Goal: Information Seeking & Learning: Learn about a topic

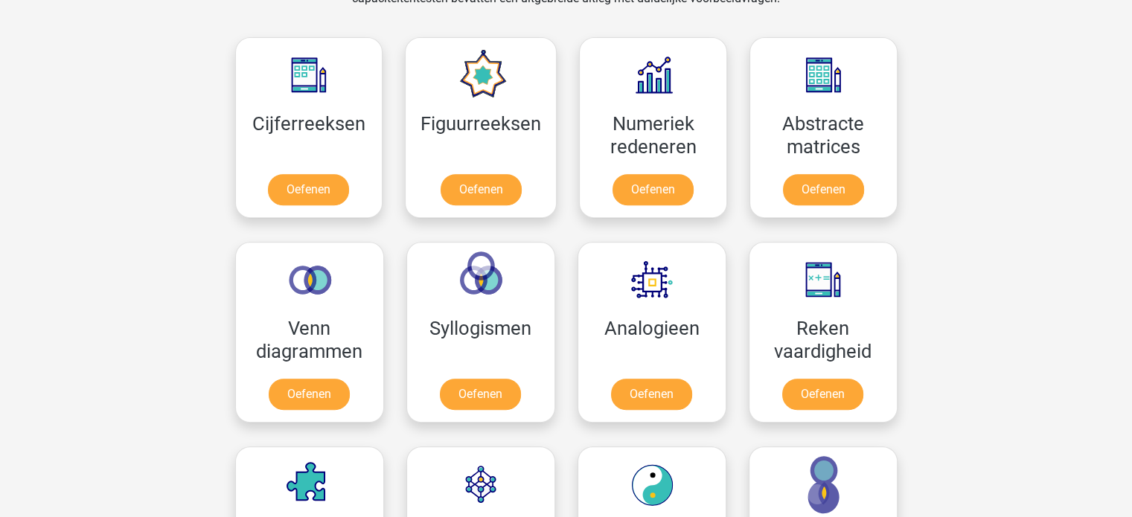
scroll to position [662, 0]
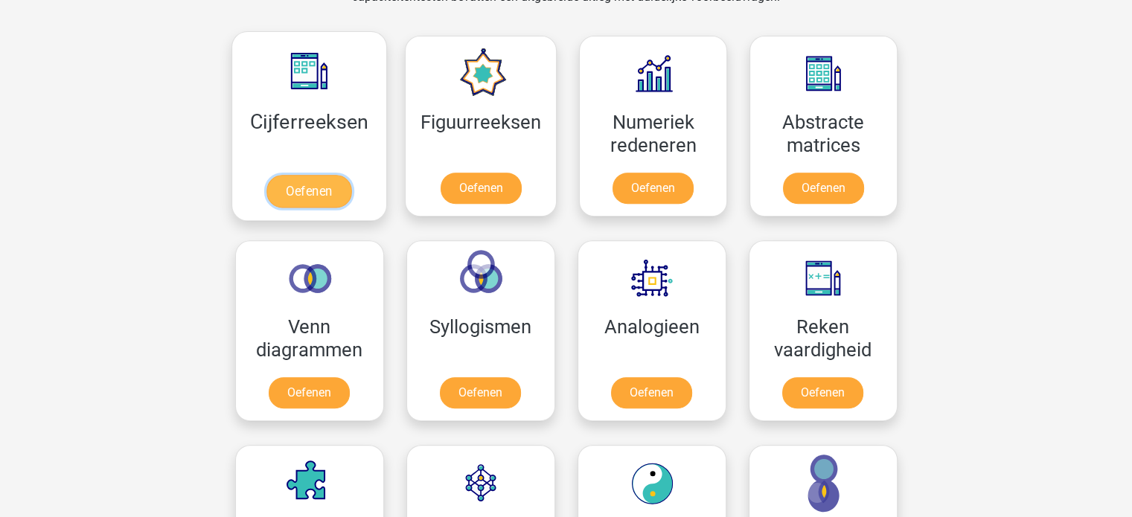
click at [321, 189] on link "Oefenen" at bounding box center [308, 191] width 85 height 33
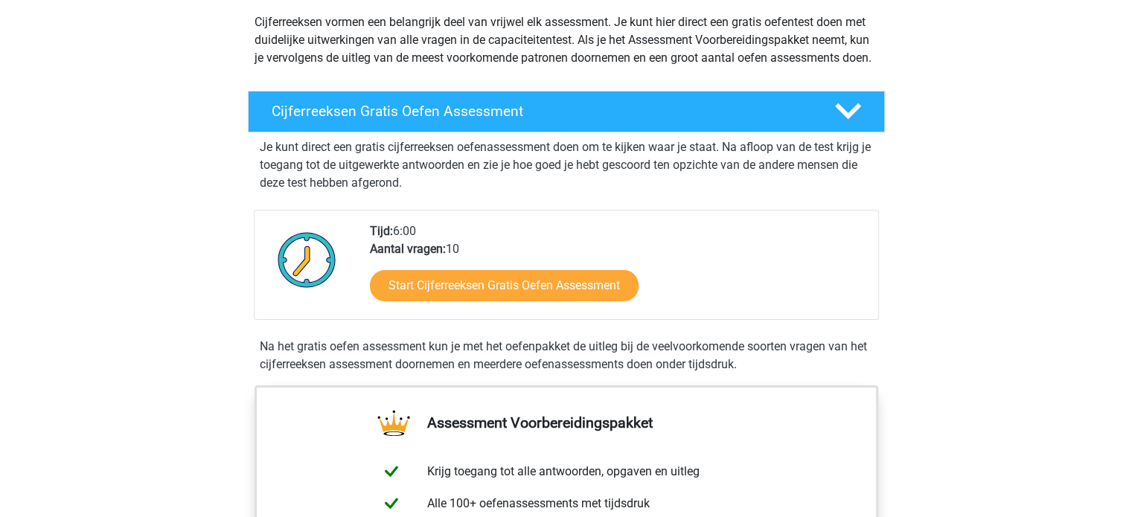
scroll to position [161, 0]
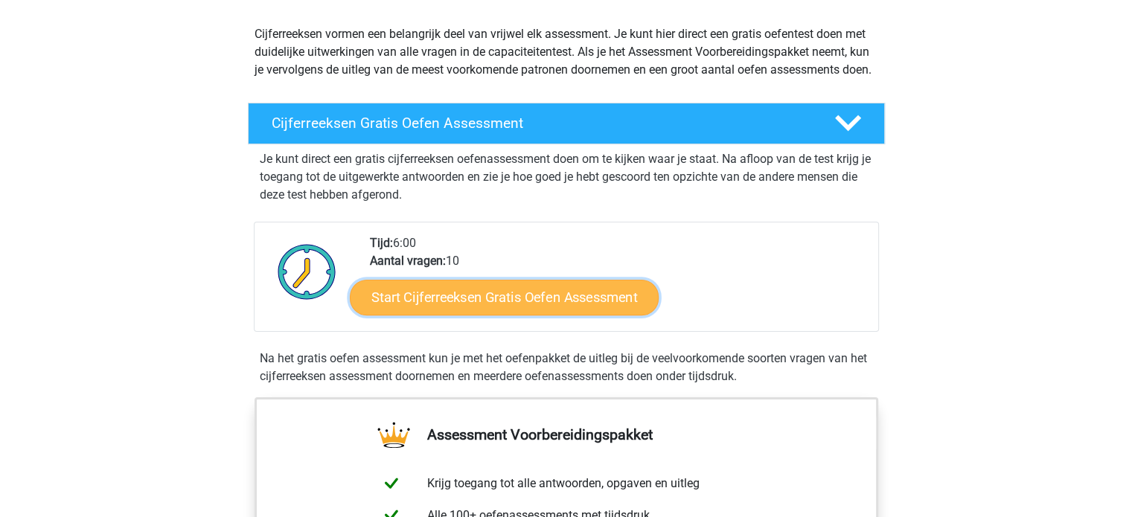
click at [466, 309] on link "Start Cijferreeksen Gratis Oefen Assessment" at bounding box center [504, 297] width 309 height 36
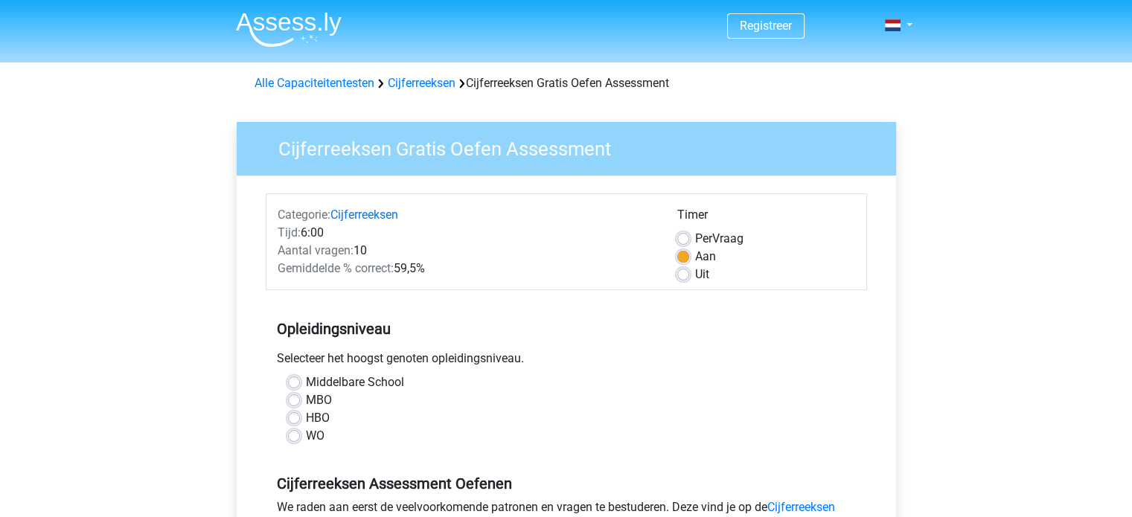
scroll to position [92, 0]
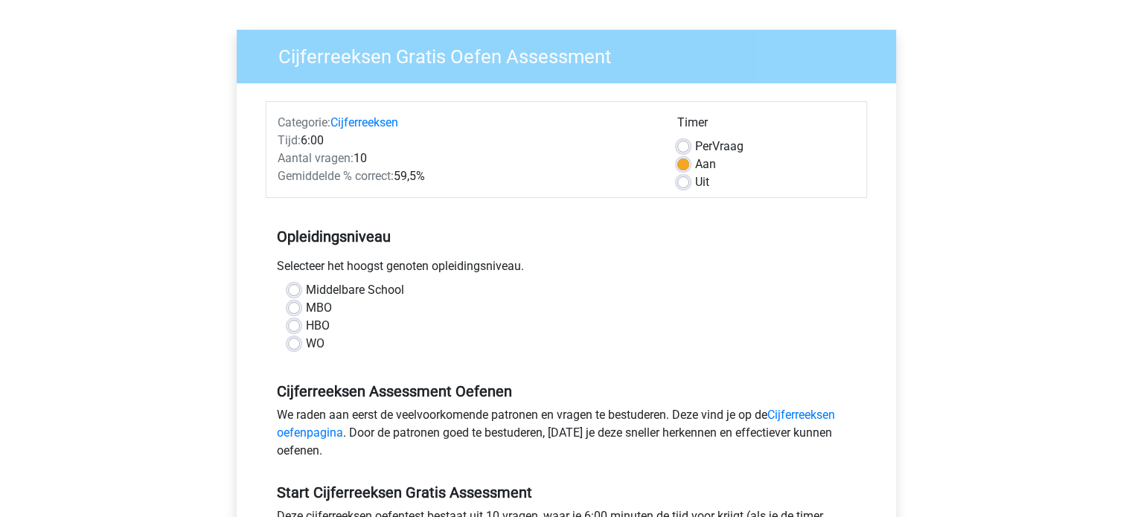
click at [291, 353] on div "Middelbare School MBO HBO WO" at bounding box center [566, 322] width 601 height 83
click at [306, 340] on label "WO" at bounding box center [315, 344] width 19 height 18
click at [295, 340] on input "WO" at bounding box center [294, 342] width 12 height 15
radio input "true"
click at [695, 144] on label "Per Vraag" at bounding box center [719, 147] width 48 height 18
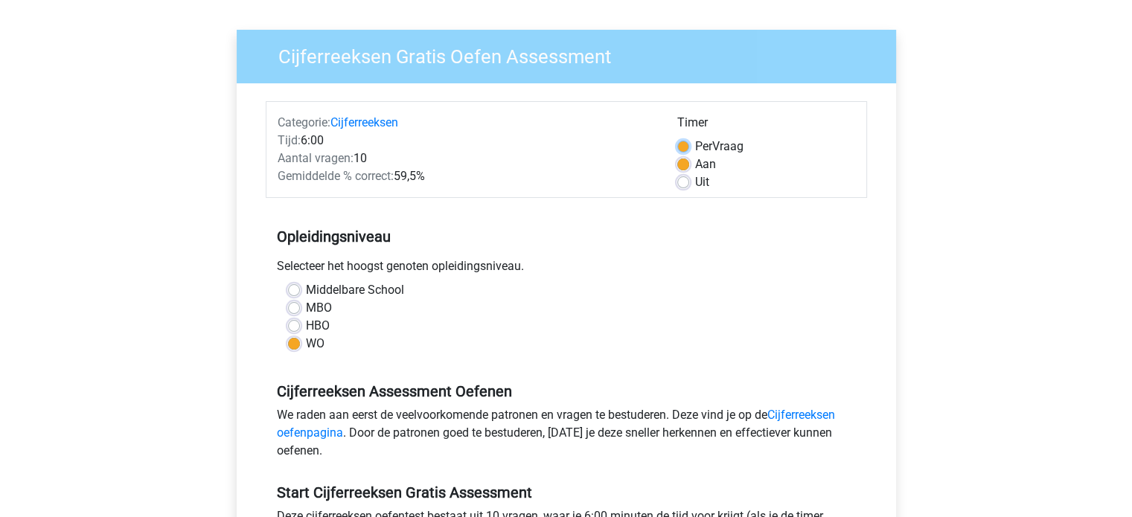
click at [682, 144] on input "Per Vraag" at bounding box center [683, 145] width 12 height 15
radio input "true"
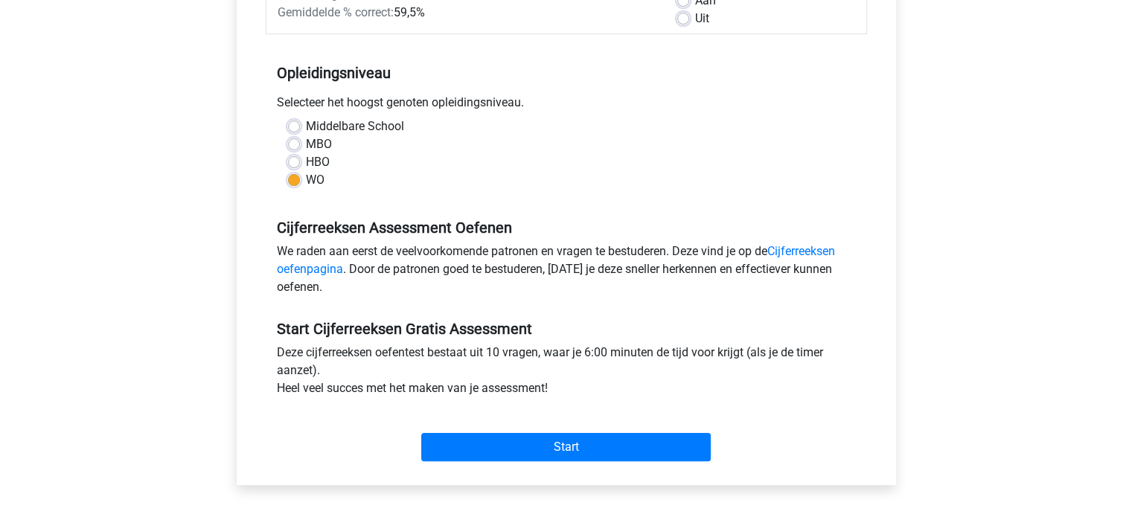
scroll to position [262, 0]
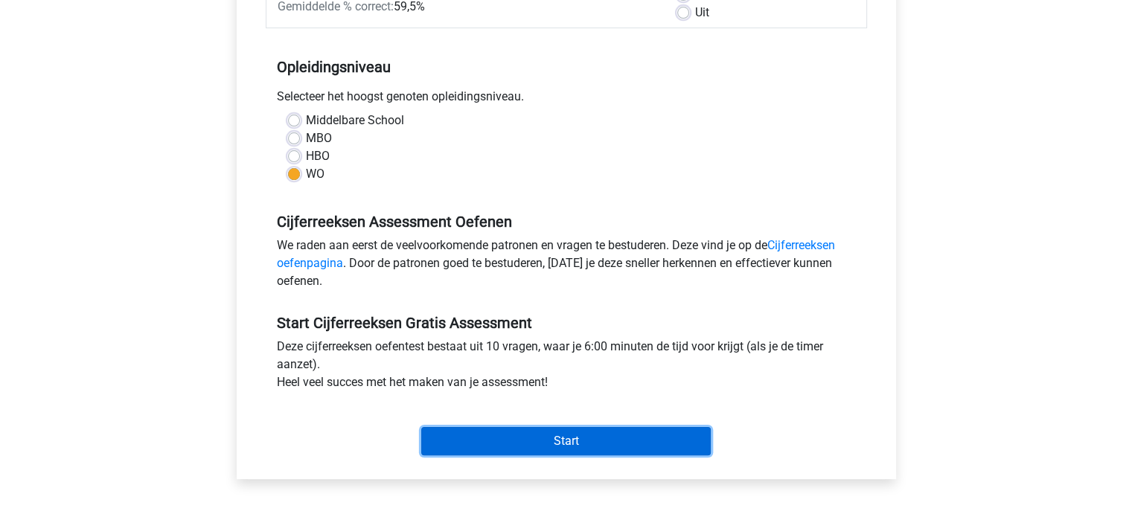
click at [539, 441] on input "Start" at bounding box center [565, 441] width 289 height 28
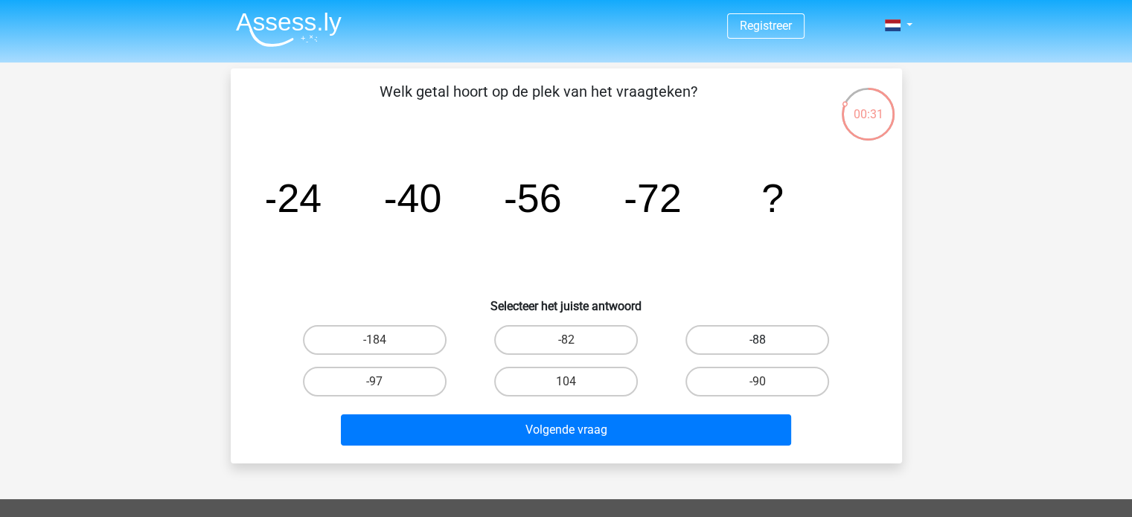
click at [770, 345] on label "-88" at bounding box center [757, 340] width 144 height 30
click at [767, 345] on input "-88" at bounding box center [762, 345] width 10 height 10
radio input "true"
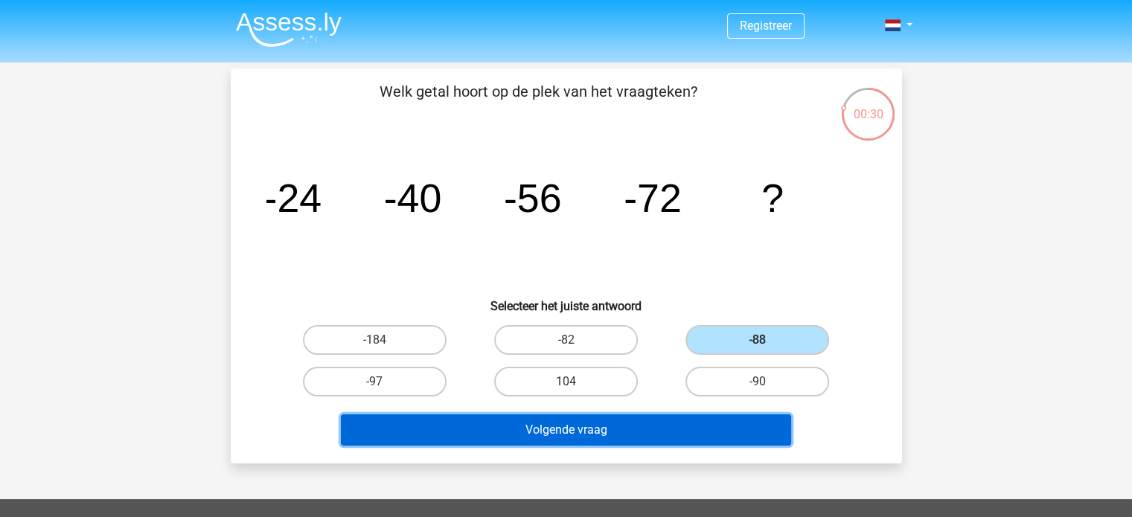
click at [580, 433] on button "Volgende vraag" at bounding box center [566, 429] width 450 height 31
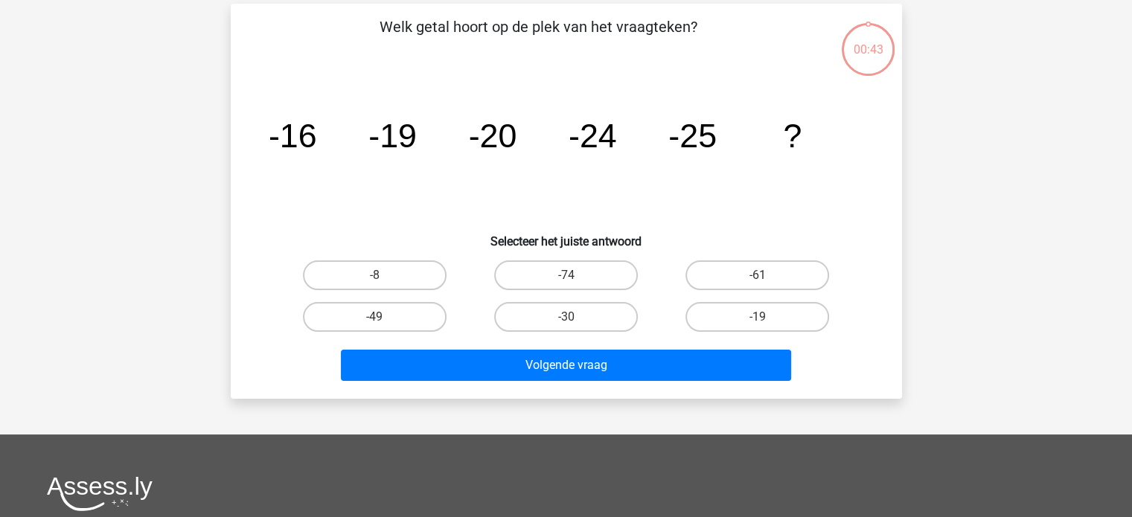
scroll to position [68, 0]
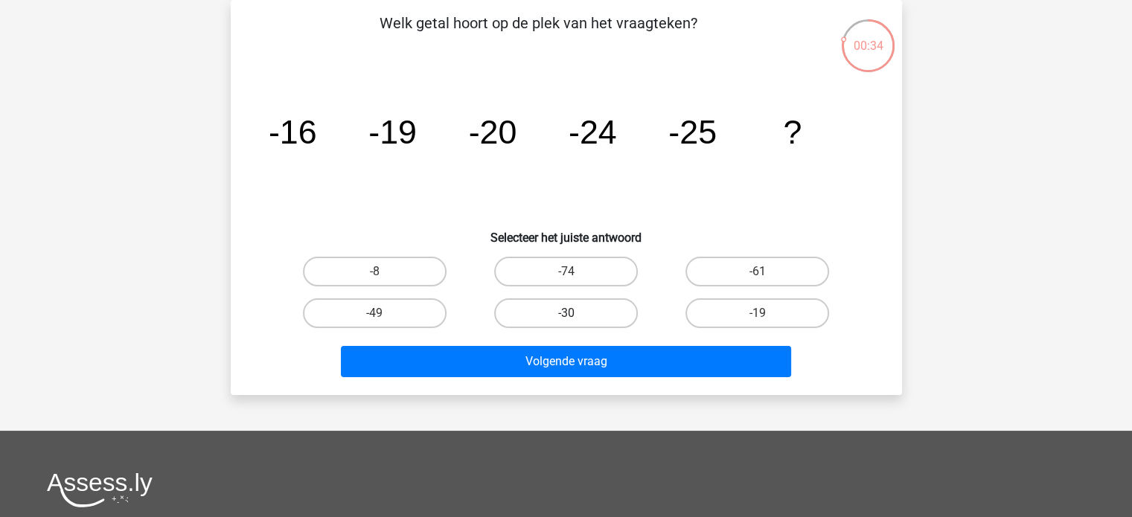
click at [514, 304] on label "-30" at bounding box center [566, 313] width 144 height 30
click at [566, 313] on input "-30" at bounding box center [571, 318] width 10 height 10
radio input "true"
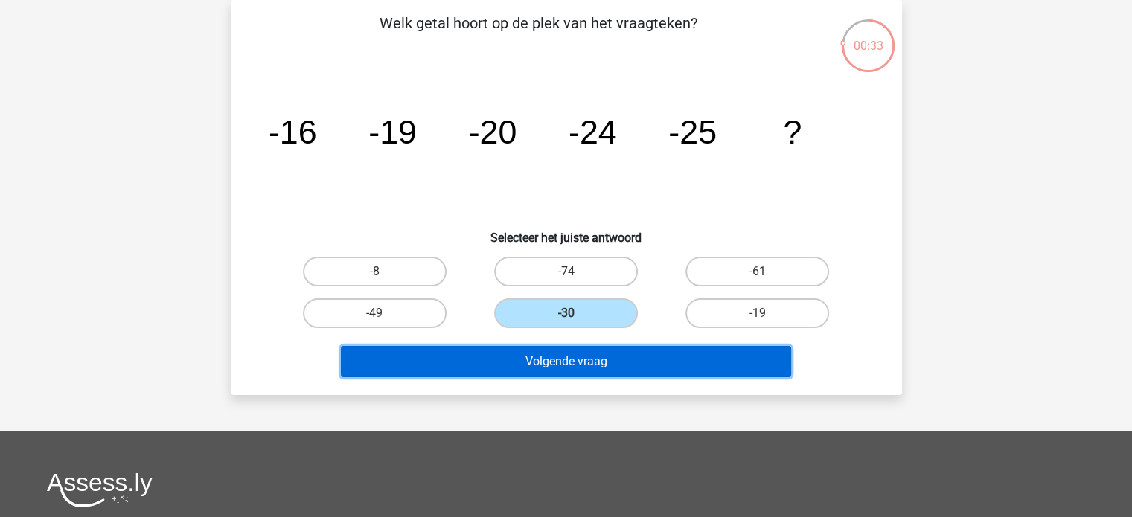
click at [503, 362] on button "Volgende vraag" at bounding box center [566, 361] width 450 height 31
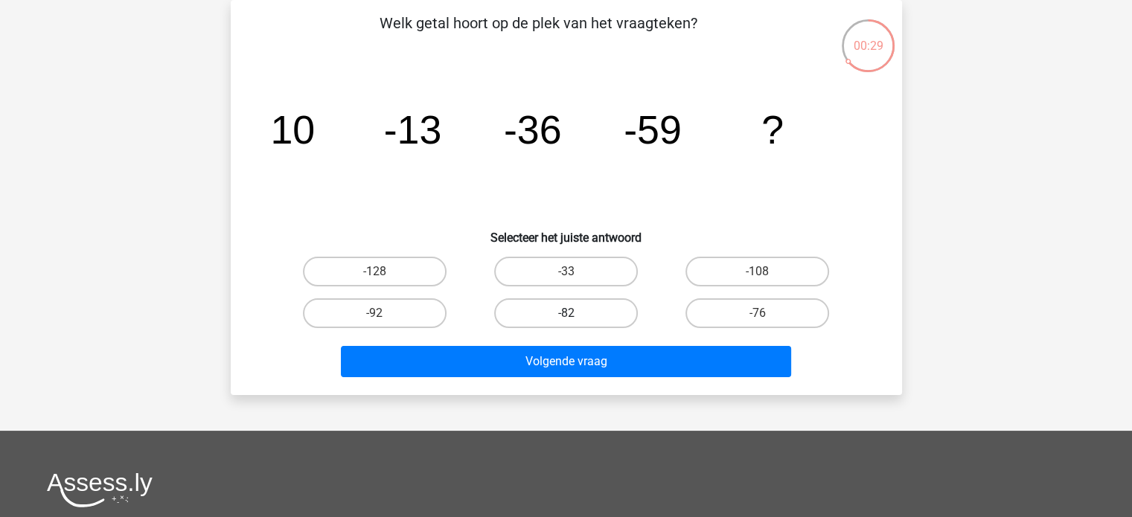
click at [549, 308] on label "-82" at bounding box center [566, 313] width 144 height 30
click at [566, 313] on input "-82" at bounding box center [571, 318] width 10 height 10
radio input "true"
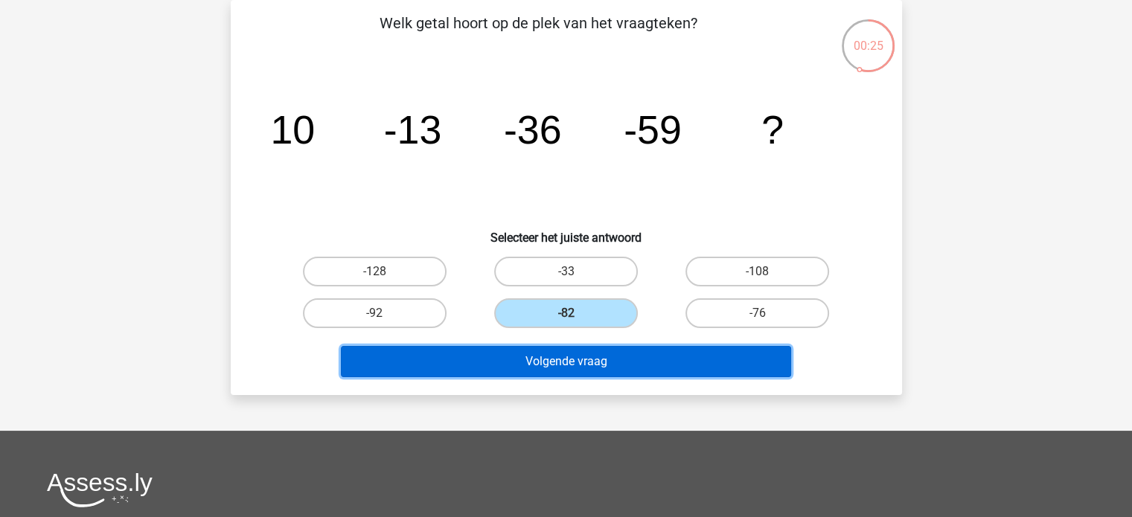
click at [487, 365] on button "Volgende vraag" at bounding box center [566, 361] width 450 height 31
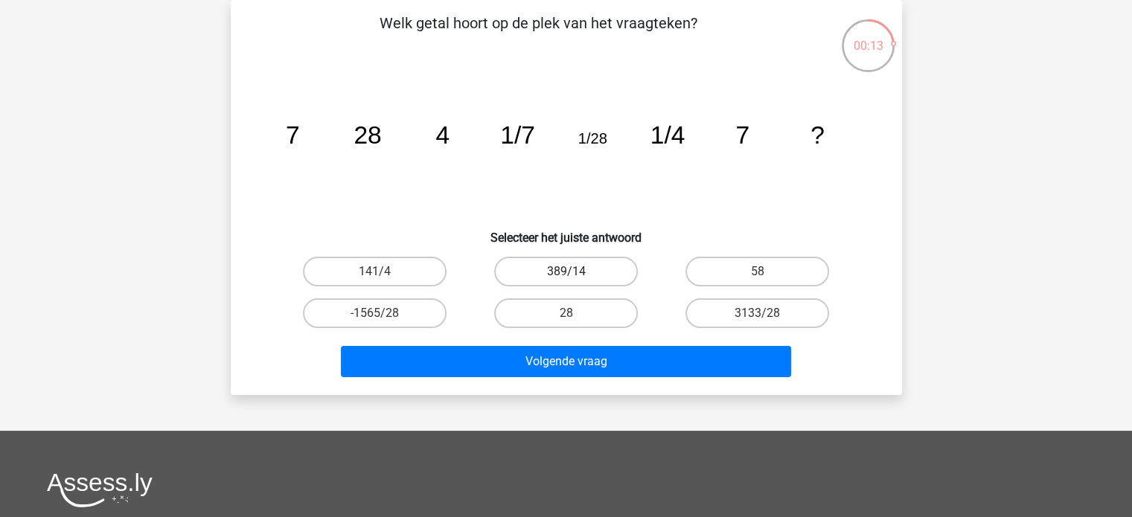
click at [577, 273] on label "389/14" at bounding box center [566, 272] width 144 height 30
click at [575, 273] on input "389/14" at bounding box center [571, 277] width 10 height 10
radio input "true"
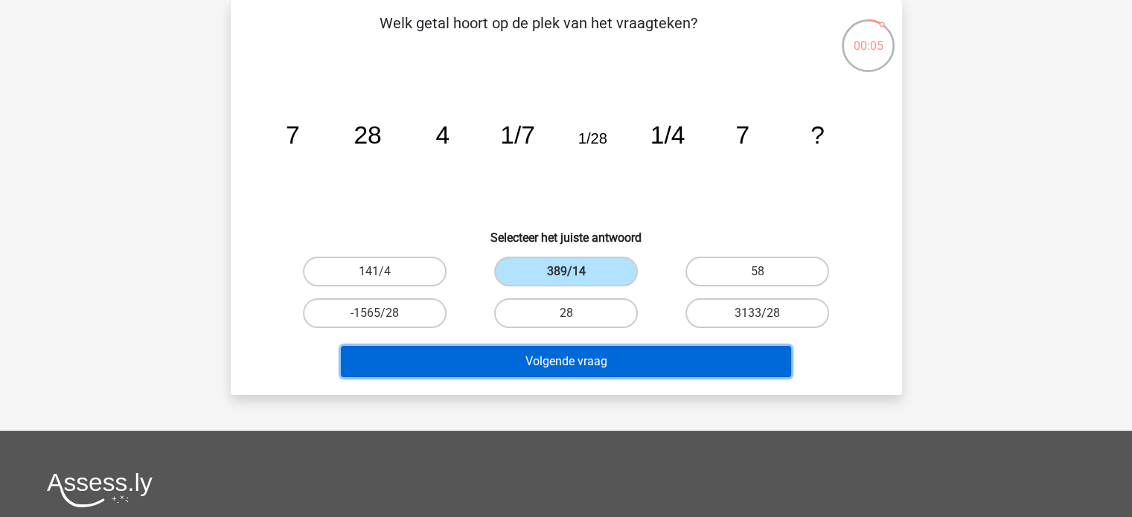
click at [586, 364] on button "Volgende vraag" at bounding box center [566, 361] width 450 height 31
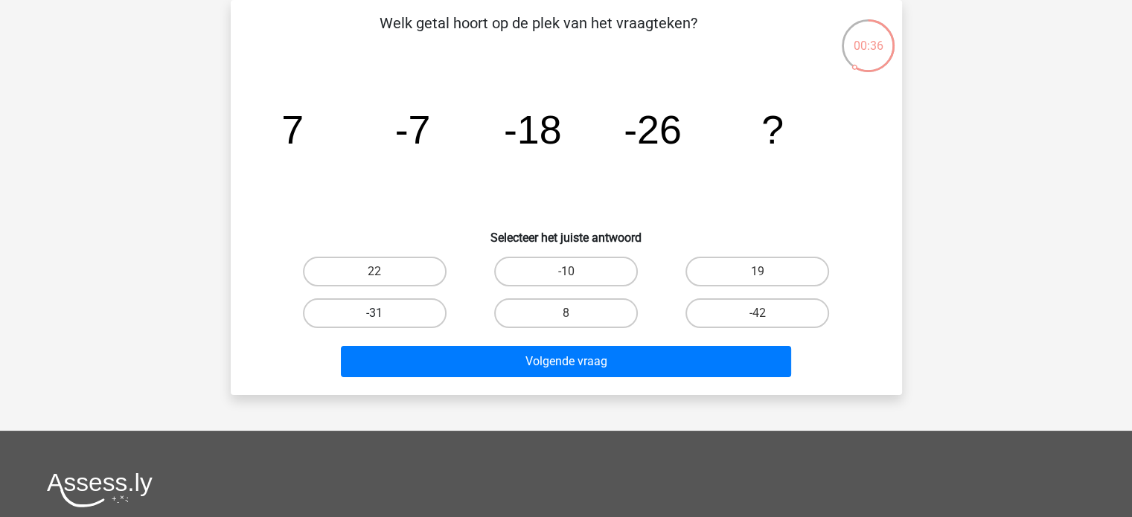
click at [408, 327] on label "-31" at bounding box center [375, 313] width 144 height 30
click at [384, 323] on input "-31" at bounding box center [379, 318] width 10 height 10
radio input "true"
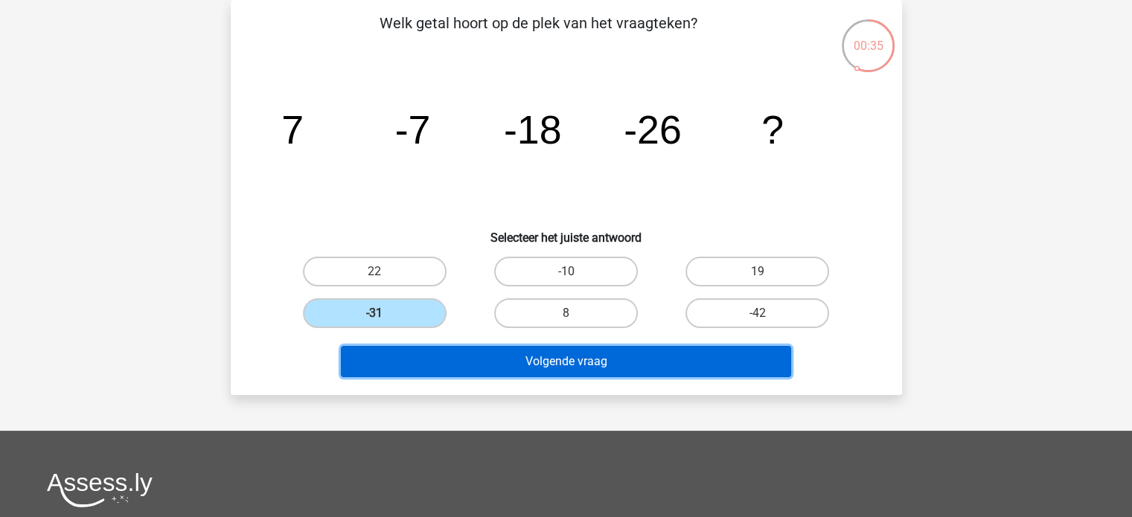
click at [449, 362] on button "Volgende vraag" at bounding box center [566, 361] width 450 height 31
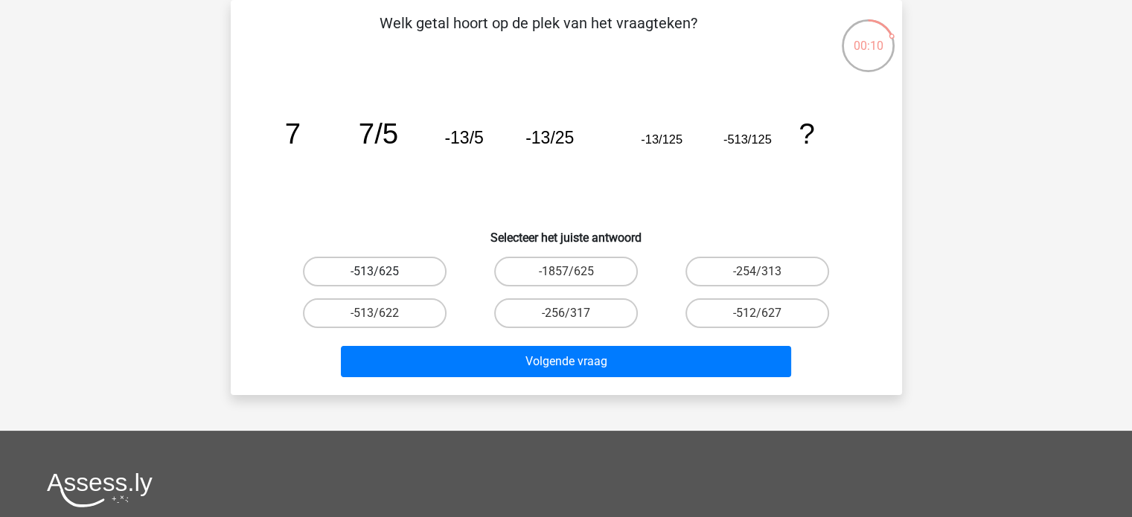
click at [373, 279] on label "-513/625" at bounding box center [375, 272] width 144 height 30
click at [374, 279] on input "-513/625" at bounding box center [379, 277] width 10 height 10
radio input "true"
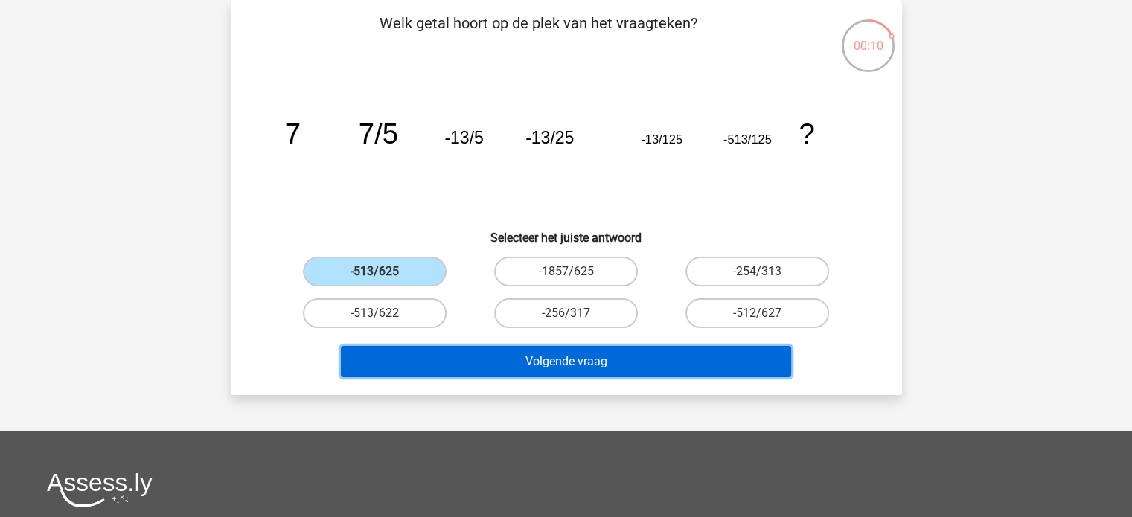
click at [449, 346] on button "Volgende vraag" at bounding box center [566, 361] width 450 height 31
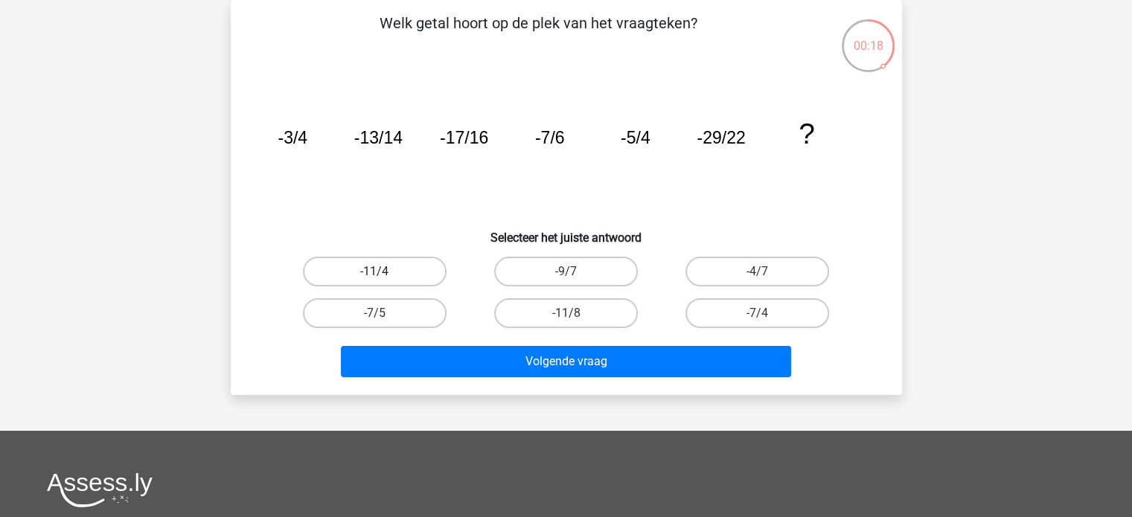
click at [386, 269] on label "-11/4" at bounding box center [375, 272] width 144 height 30
click at [384, 272] on input "-11/4" at bounding box center [379, 277] width 10 height 10
radio input "true"
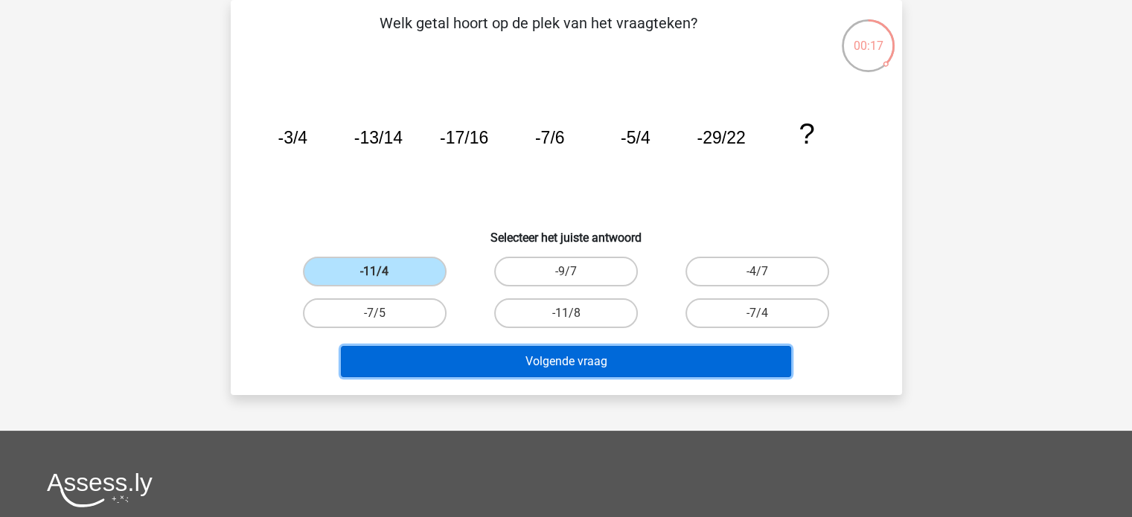
click at [464, 353] on button "Volgende vraag" at bounding box center [566, 361] width 450 height 31
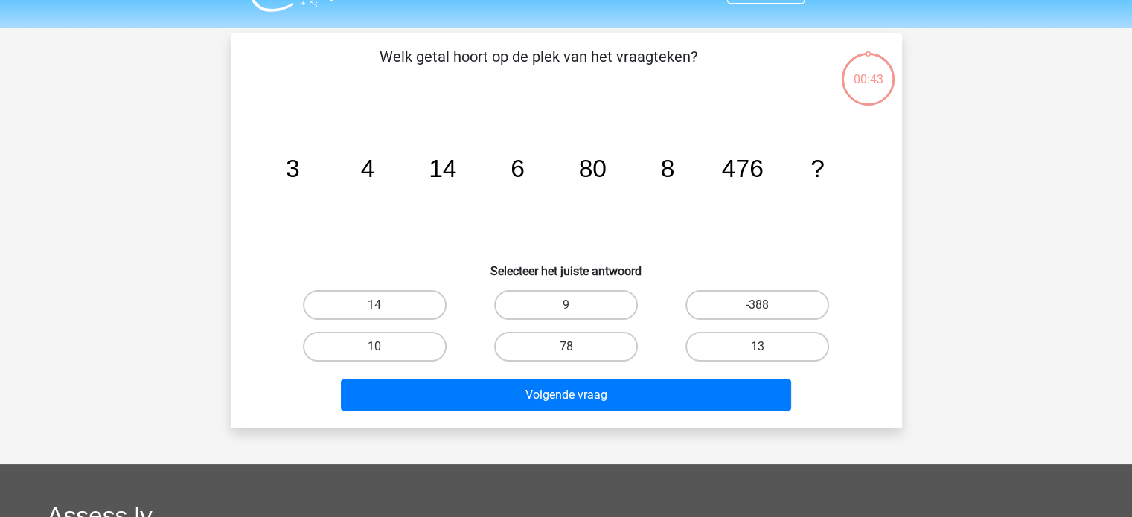
scroll to position [31, 0]
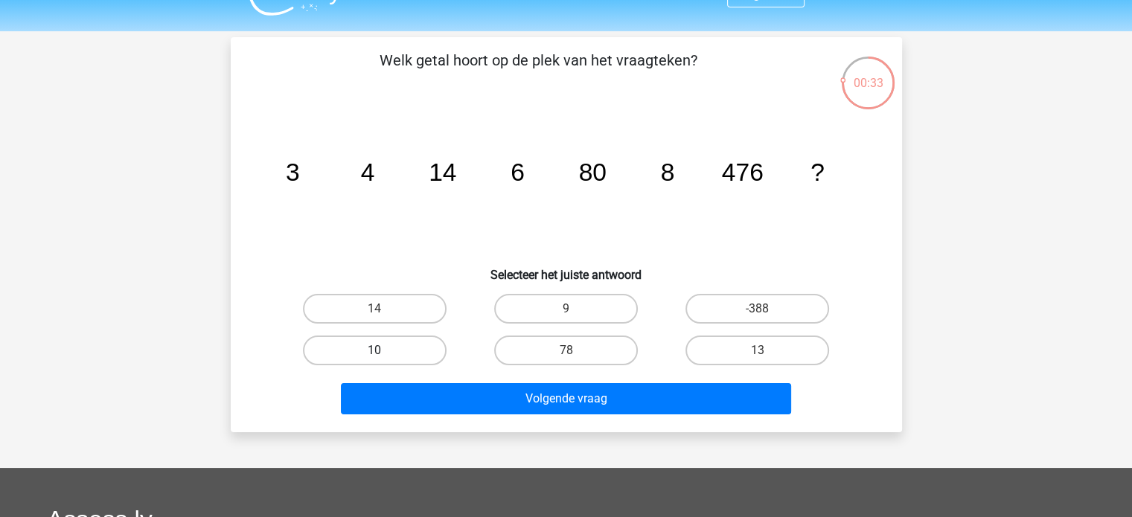
click at [348, 339] on label "10" at bounding box center [375, 351] width 144 height 30
click at [374, 350] on input "10" at bounding box center [379, 355] width 10 height 10
radio input "true"
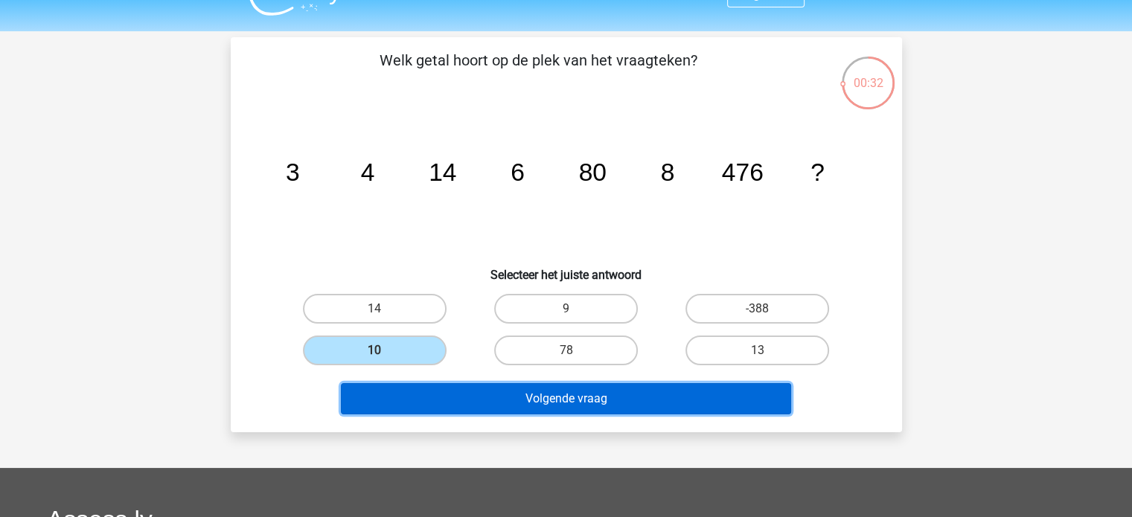
click at [426, 409] on button "Volgende vraag" at bounding box center [566, 398] width 450 height 31
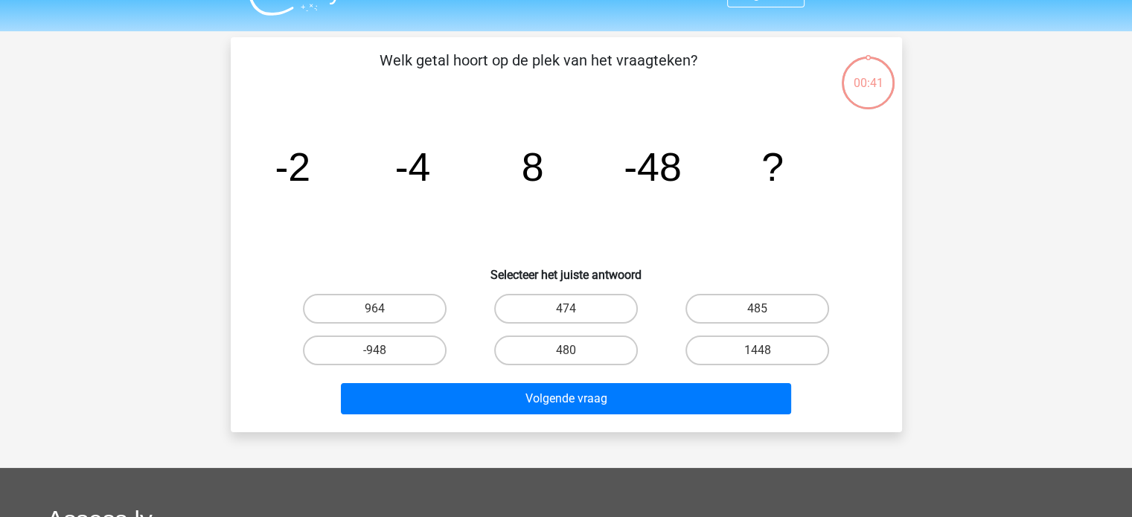
scroll to position [68, 0]
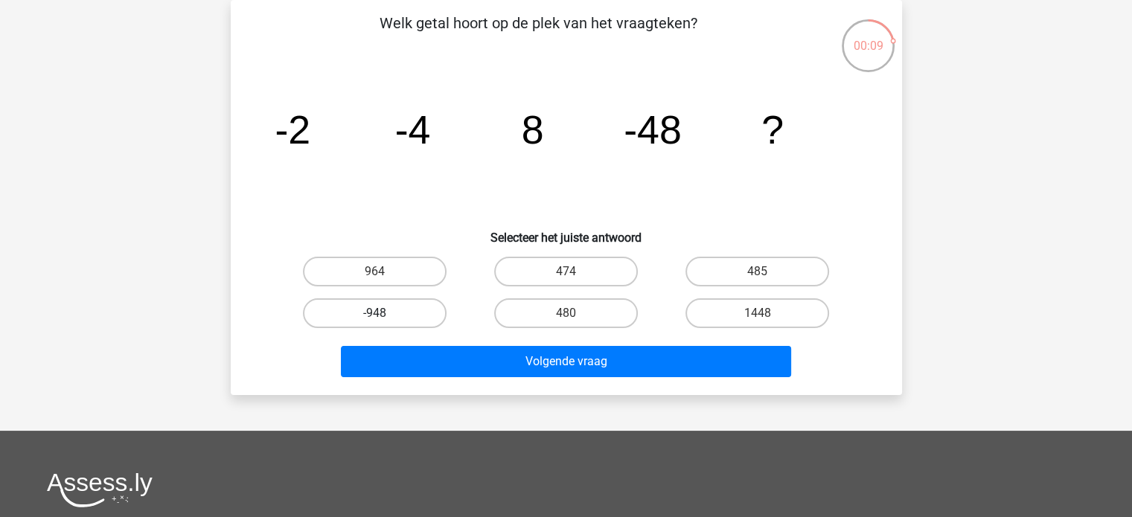
click at [415, 315] on label "-948" at bounding box center [375, 313] width 144 height 30
click at [384, 315] on input "-948" at bounding box center [379, 318] width 10 height 10
radio input "true"
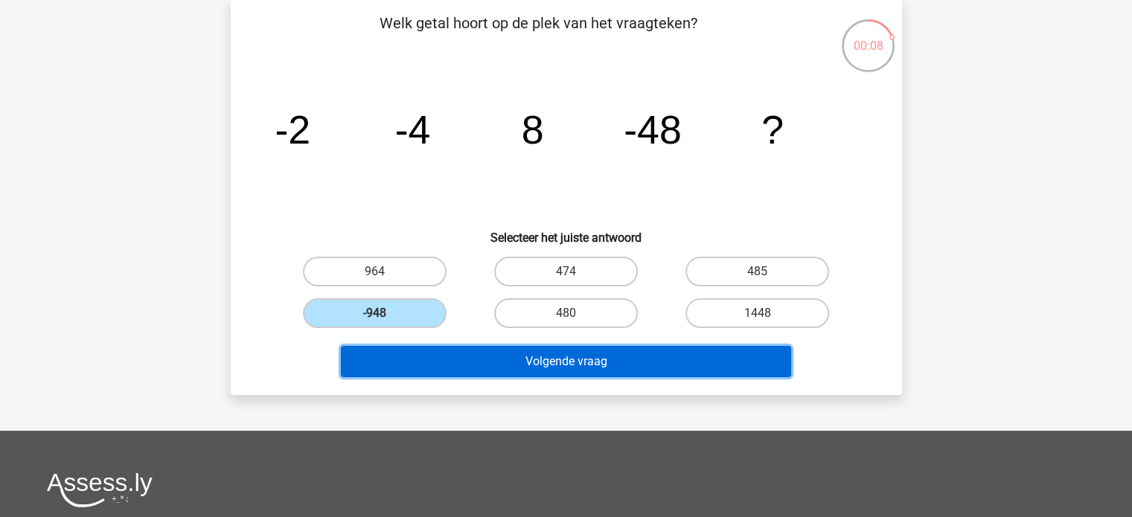
click at [451, 355] on button "Volgende vraag" at bounding box center [566, 361] width 450 height 31
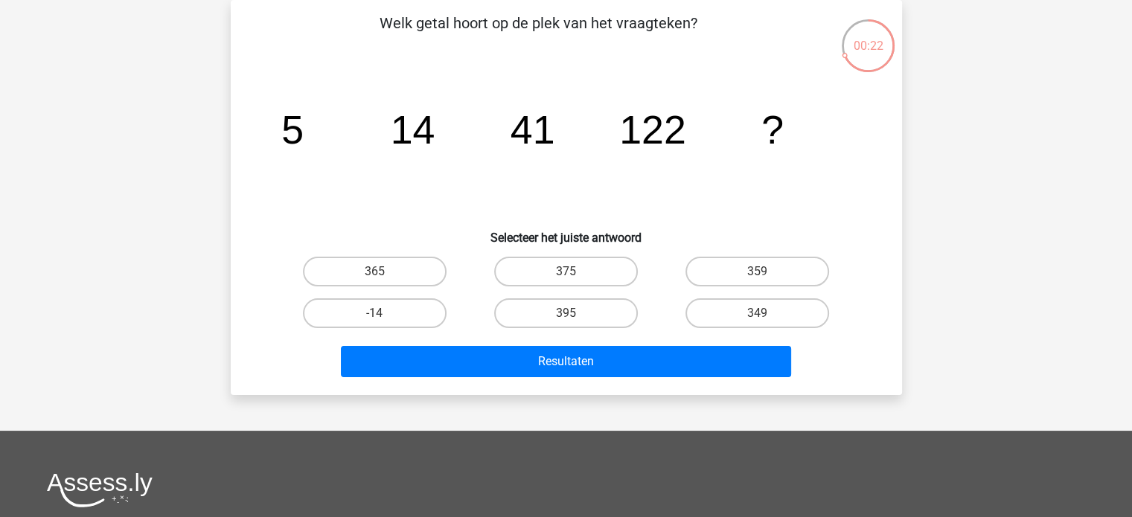
click at [377, 276] on input "365" at bounding box center [379, 277] width 10 height 10
radio input "true"
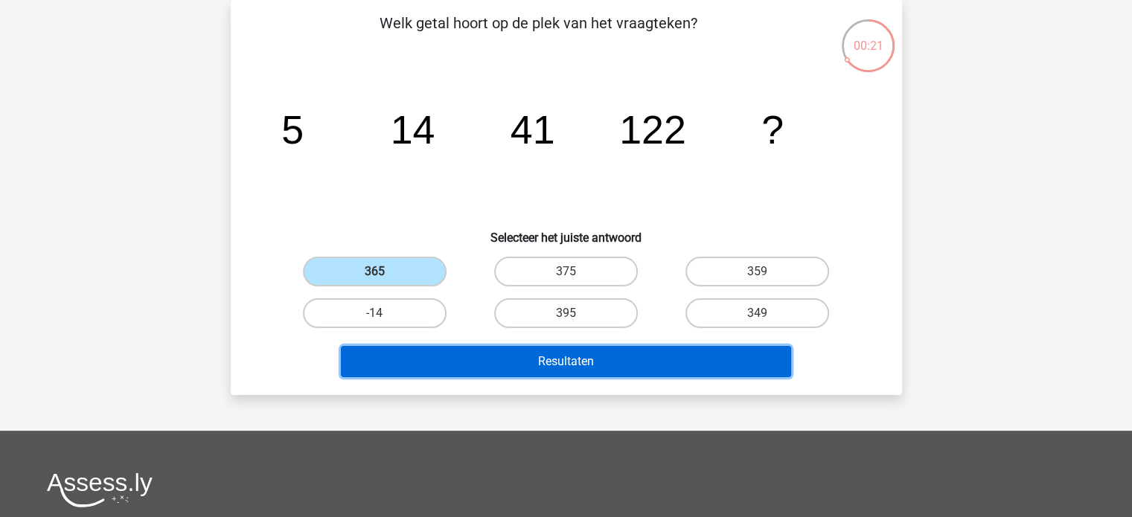
click at [443, 356] on button "Resultaten" at bounding box center [566, 361] width 450 height 31
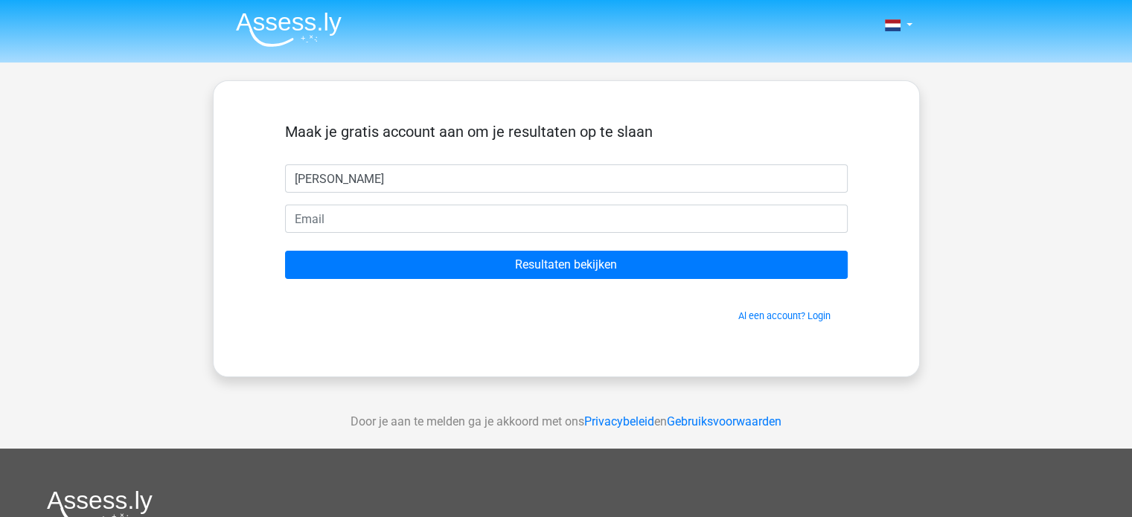
type input "[PERSON_NAME]"
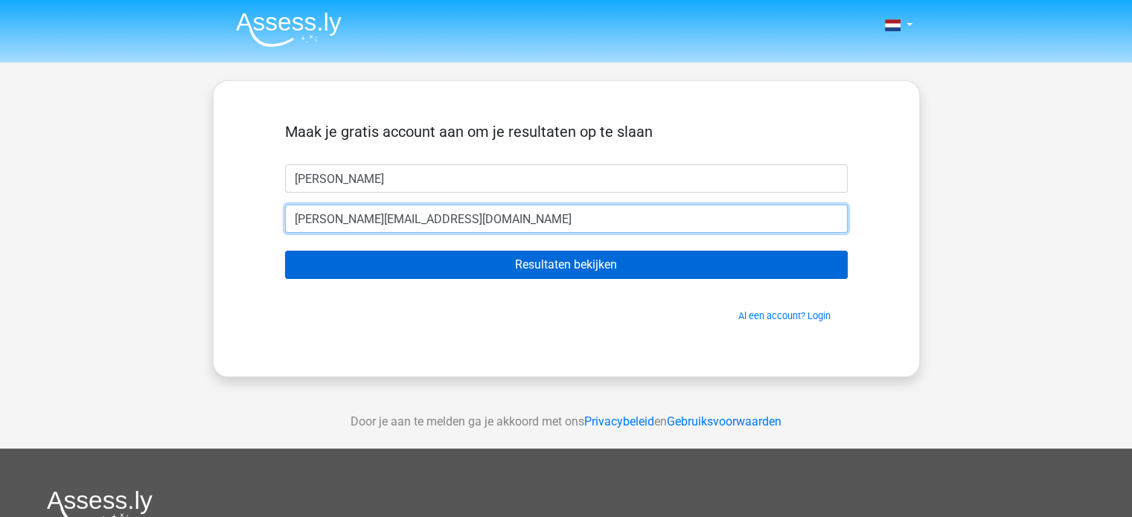
type input "[PERSON_NAME][EMAIL_ADDRESS][DOMAIN_NAME]"
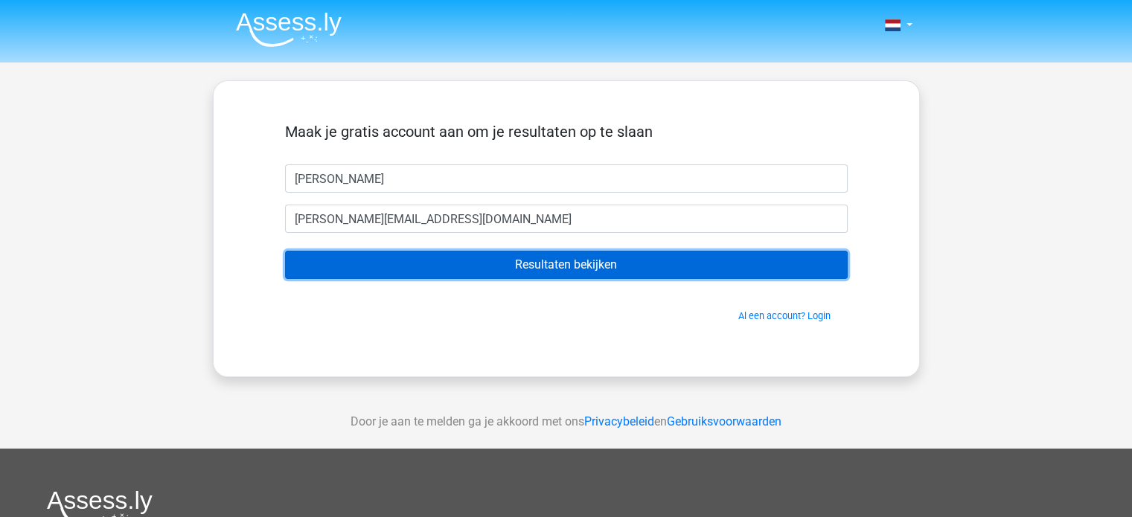
click at [330, 264] on input "Resultaten bekijken" at bounding box center [566, 265] width 563 height 28
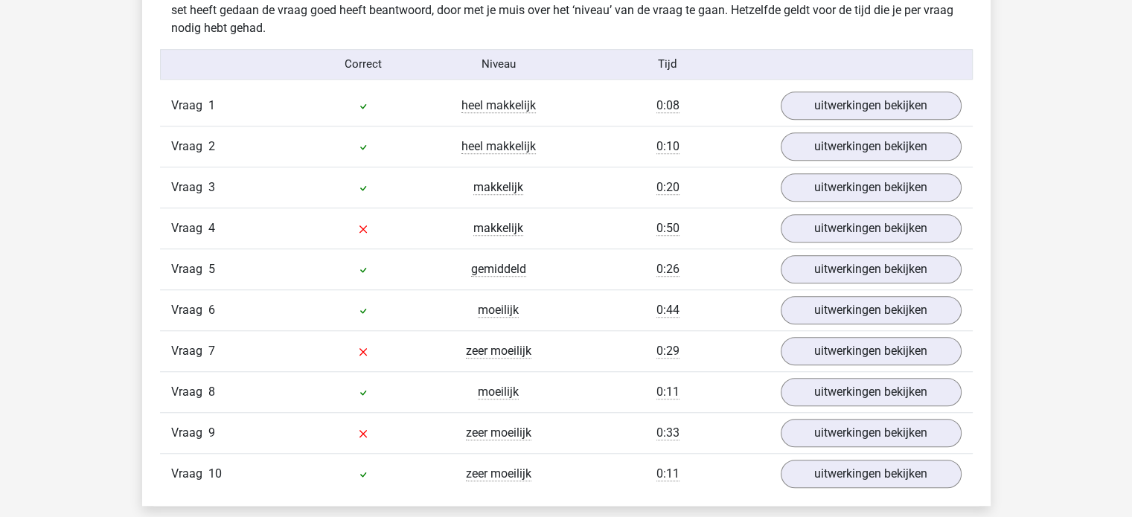
scroll to position [1199, 0]
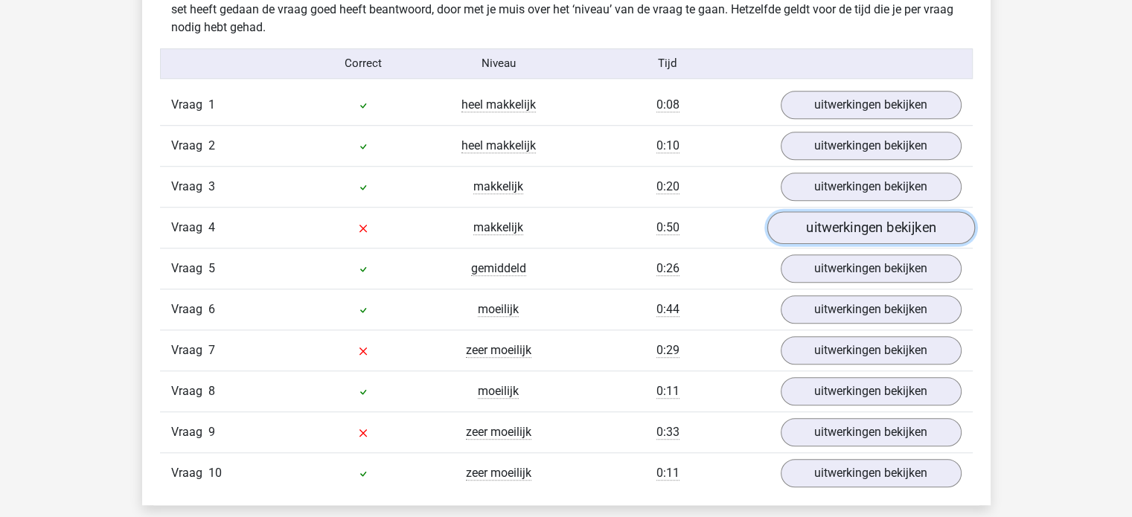
click at [832, 225] on link "uitwerkingen bekijken" at bounding box center [870, 227] width 208 height 33
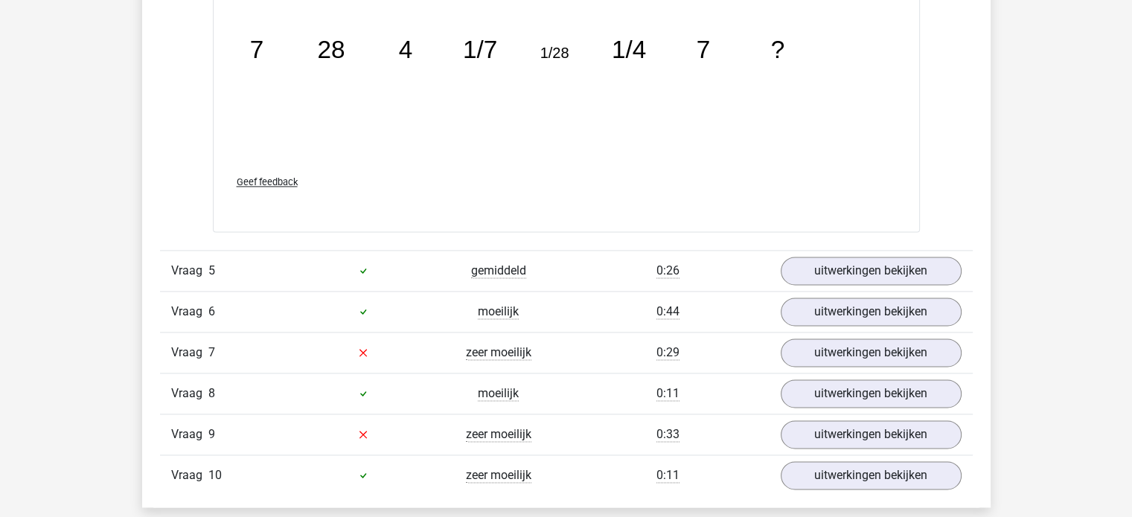
scroll to position [2042, 0]
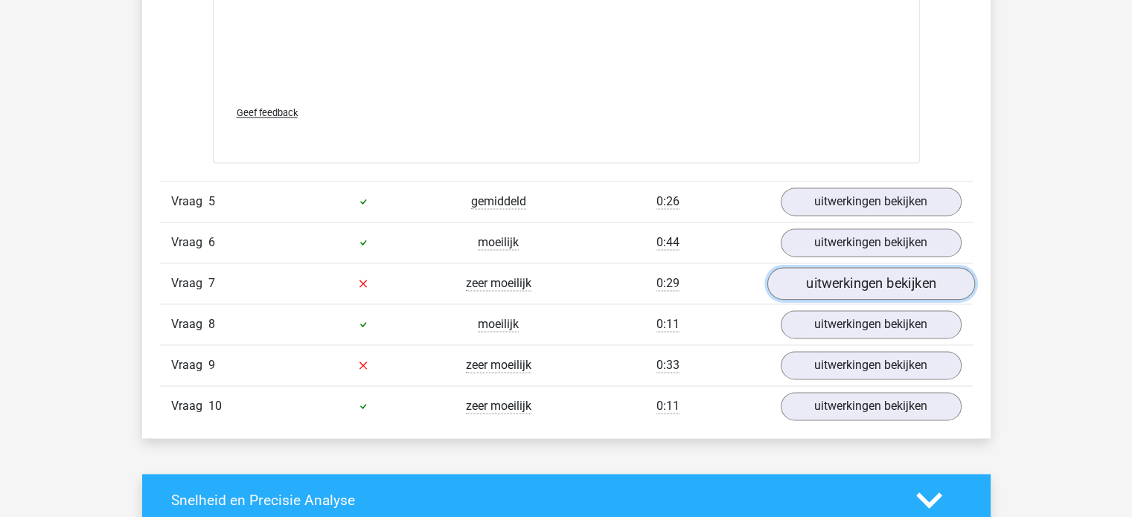
click at [834, 276] on link "uitwerkingen bekijken" at bounding box center [870, 283] width 208 height 33
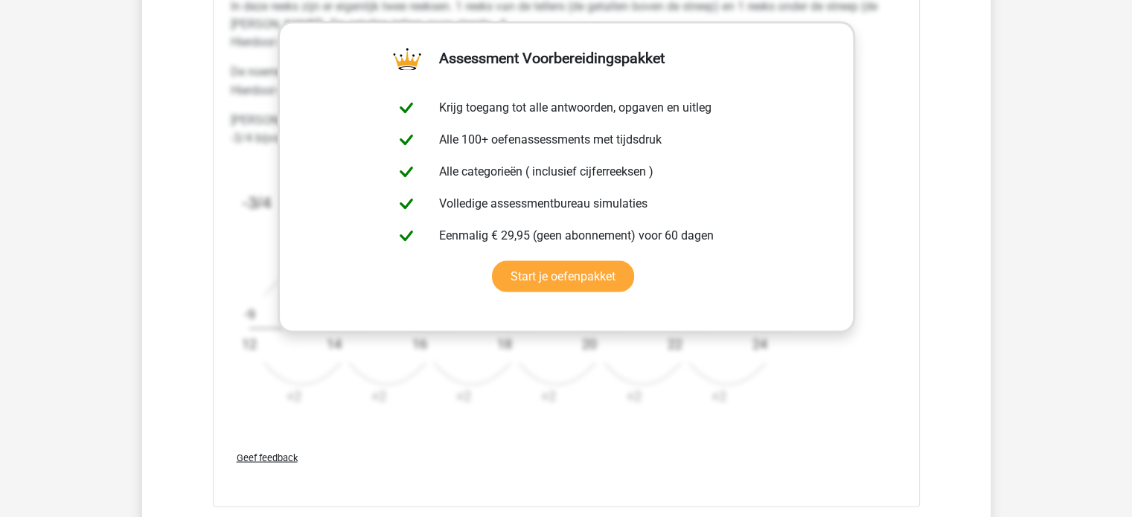
scroll to position [2750, 0]
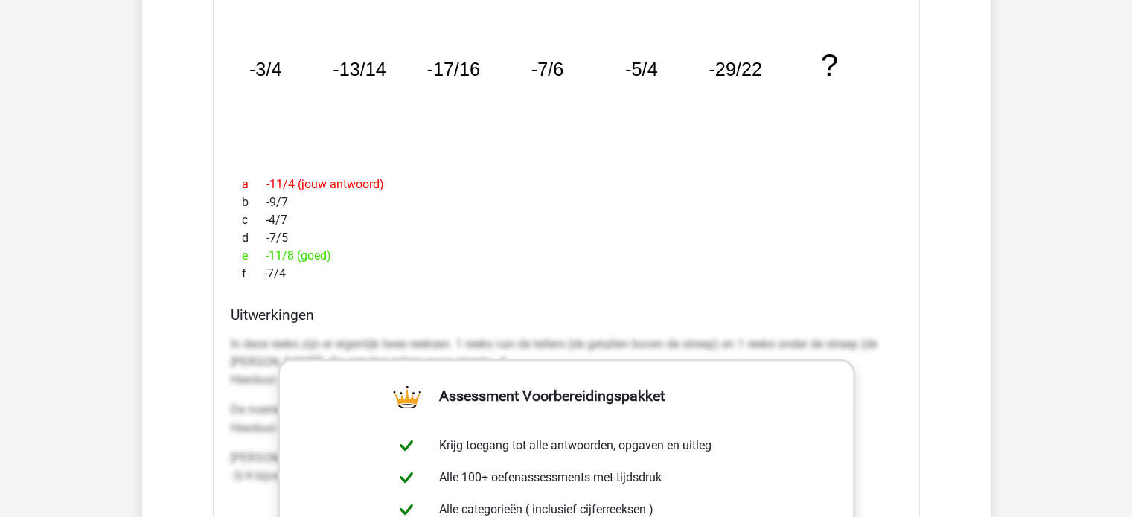
click at [33, 330] on div "Kies premium jesse jesse.dfdff@dfddfd.nl" at bounding box center [566, 85] width 1132 height 4971
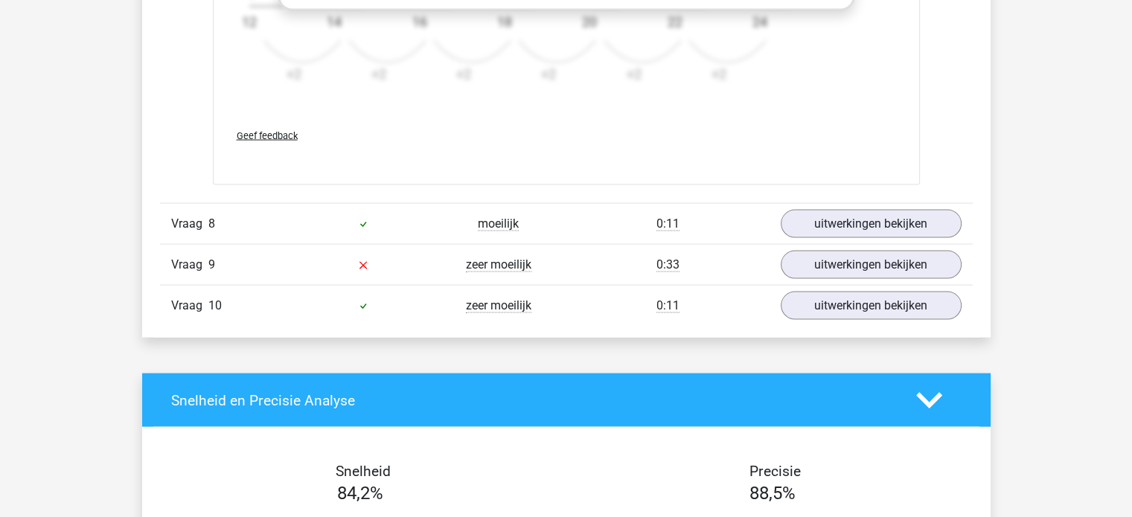
scroll to position [3060, 0]
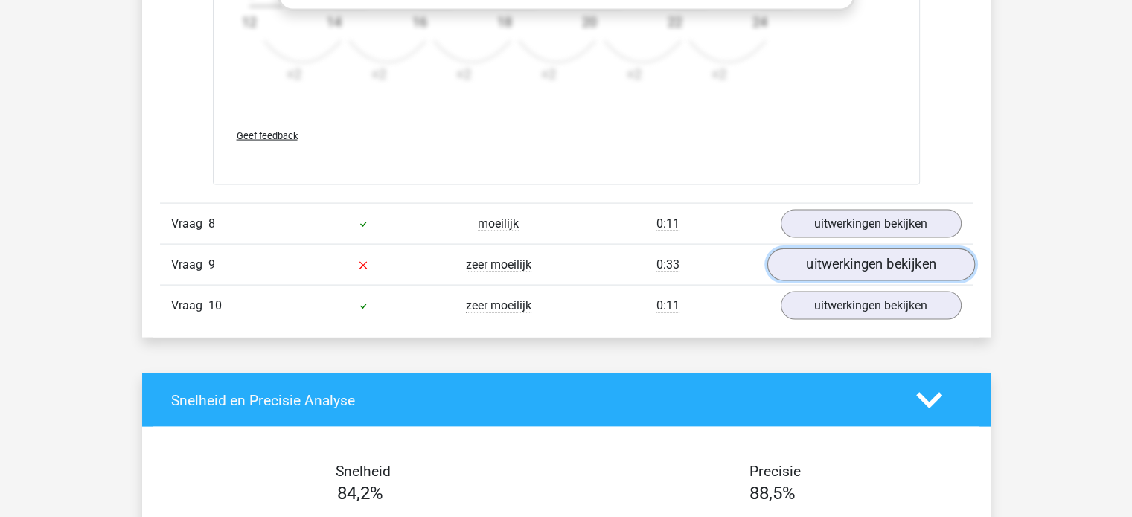
click at [863, 271] on link "uitwerkingen bekijken" at bounding box center [870, 265] width 208 height 33
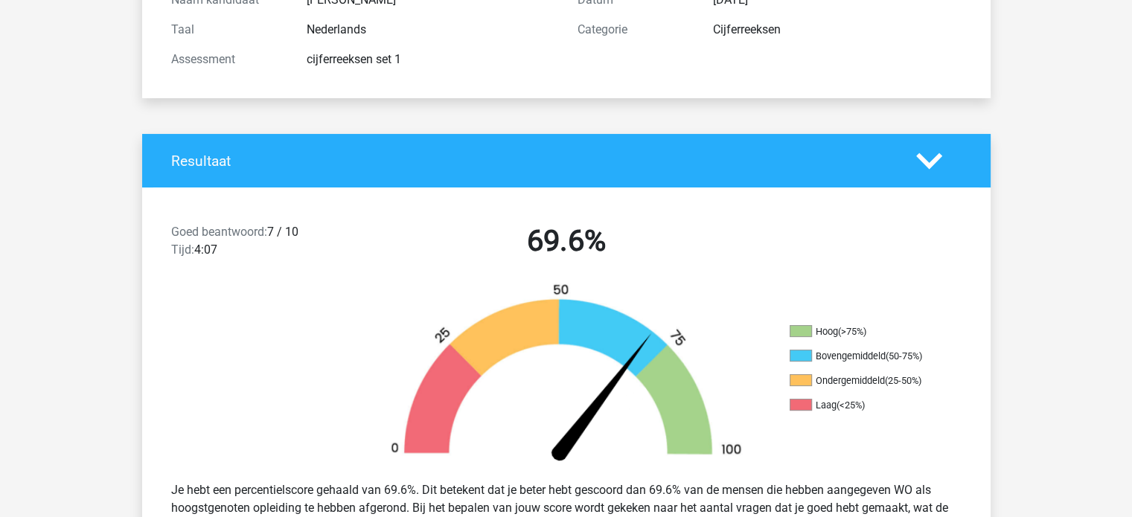
scroll to position [375, 0]
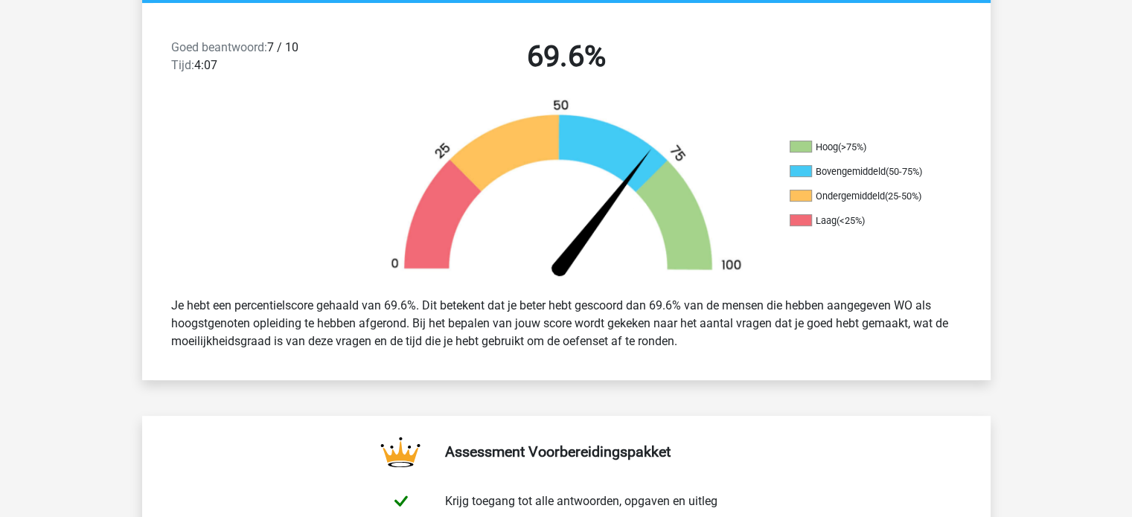
click at [458, 328] on div "Je hebt een percentielscore gehaald van 69.6%. Dit betekent dat je beter hebt g…" at bounding box center [566, 323] width 813 height 65
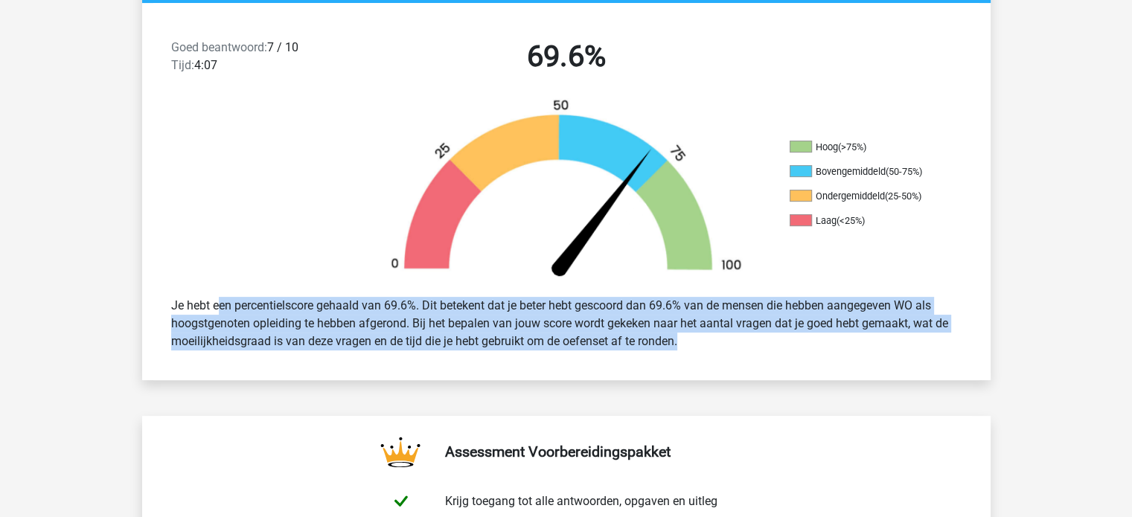
click at [458, 328] on div "Je hebt een percentielscore gehaald van 69.6%. Dit betekent dat je beter hebt g…" at bounding box center [566, 323] width 813 height 65
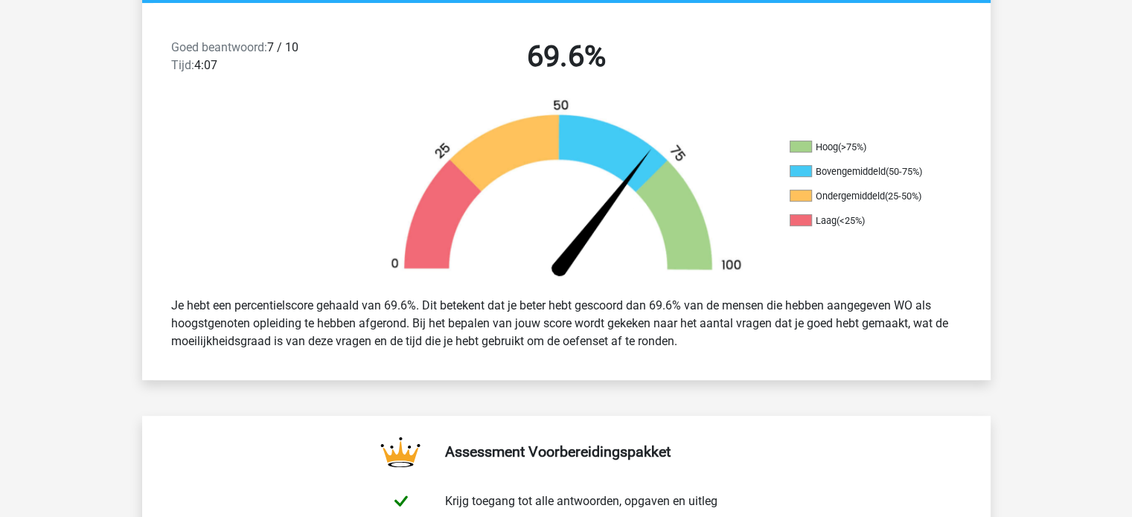
scroll to position [0, 0]
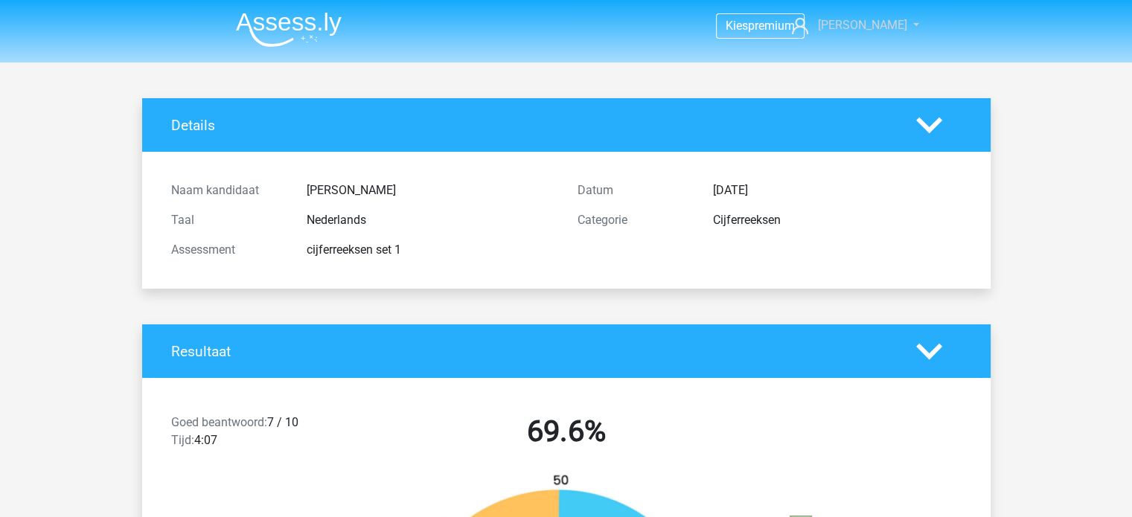
click at [895, 25] on link "[PERSON_NAME]" at bounding box center [847, 25] width 122 height 18
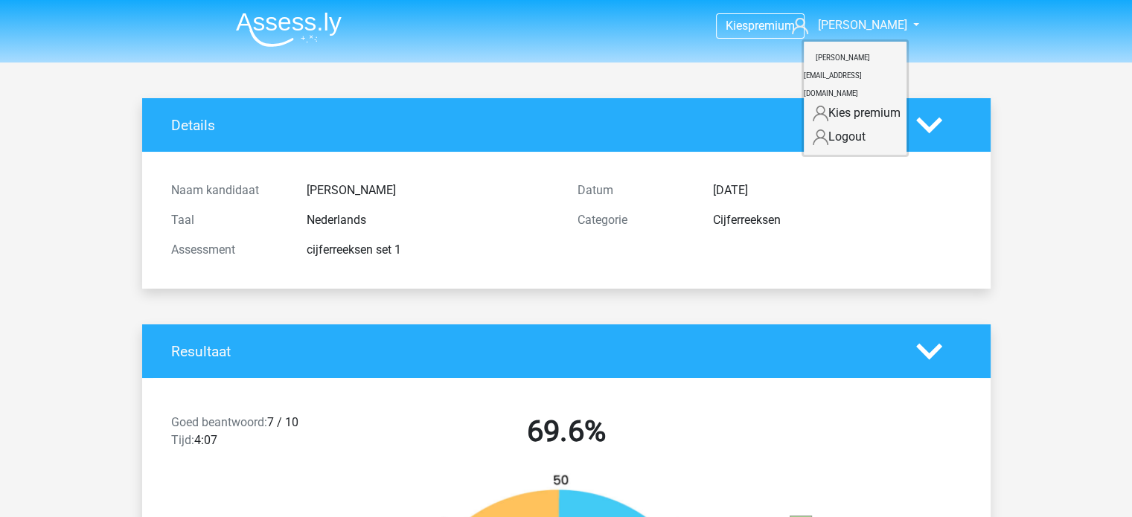
click at [273, 31] on img at bounding box center [289, 29] width 106 height 35
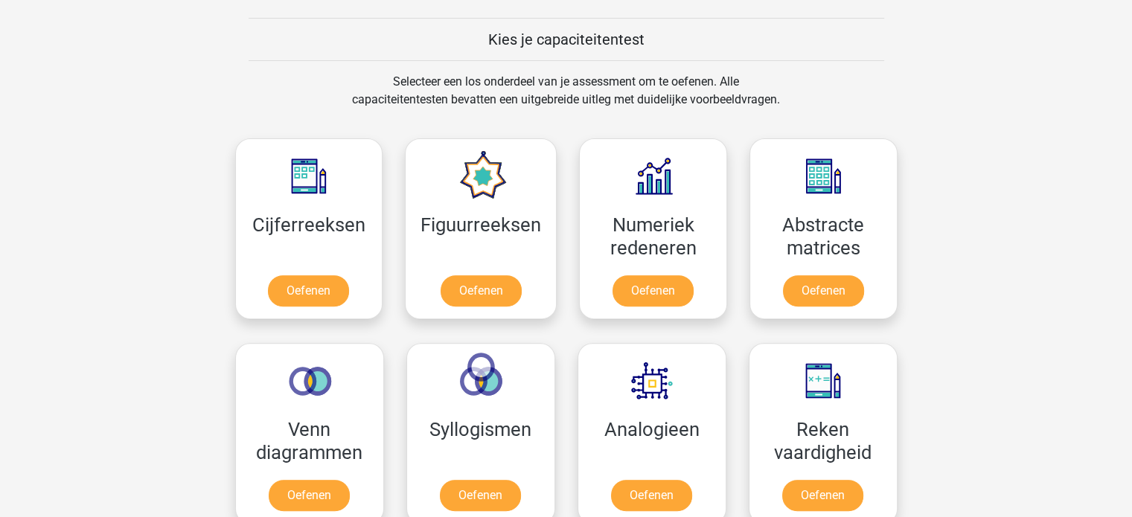
scroll to position [696, 0]
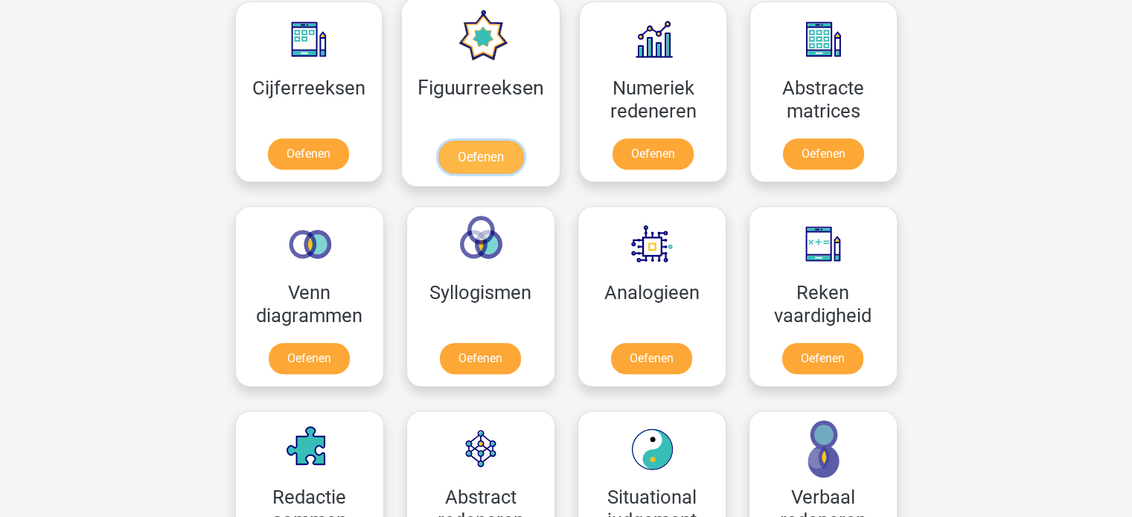
click at [481, 155] on link "Oefenen" at bounding box center [480, 157] width 85 height 33
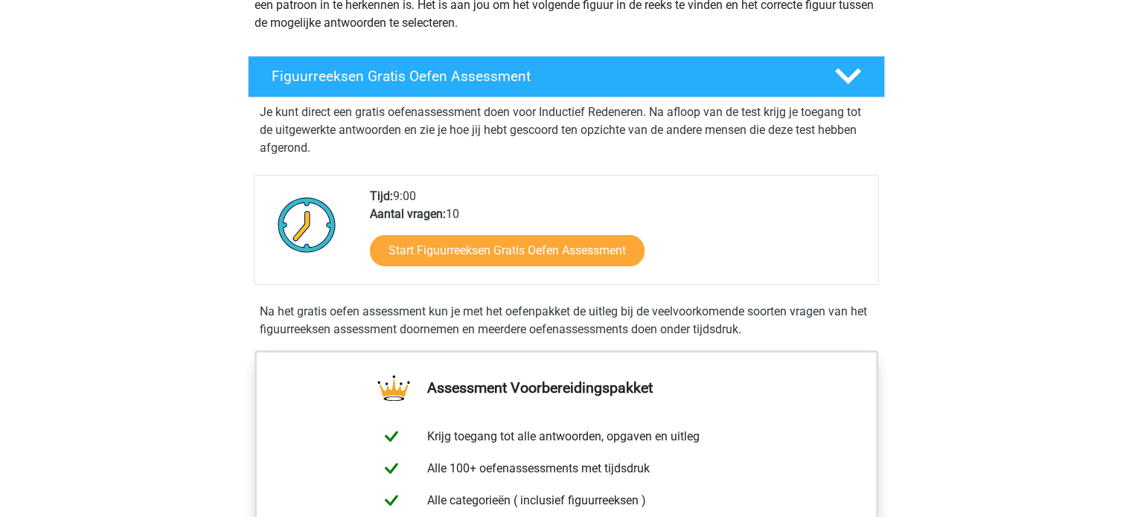
scroll to position [211, 0]
